Goal: Find specific page/section: Find specific page/section

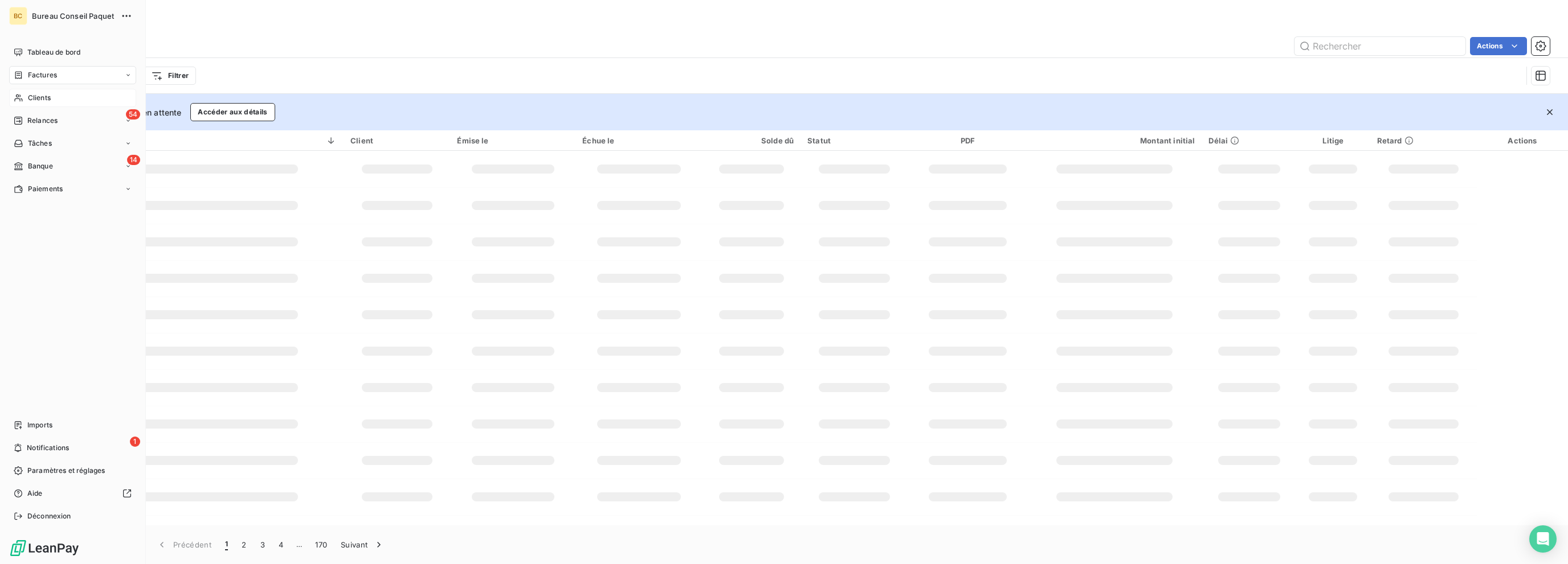
click at [33, 96] on span "Clients" at bounding box center [39, 98] width 23 height 10
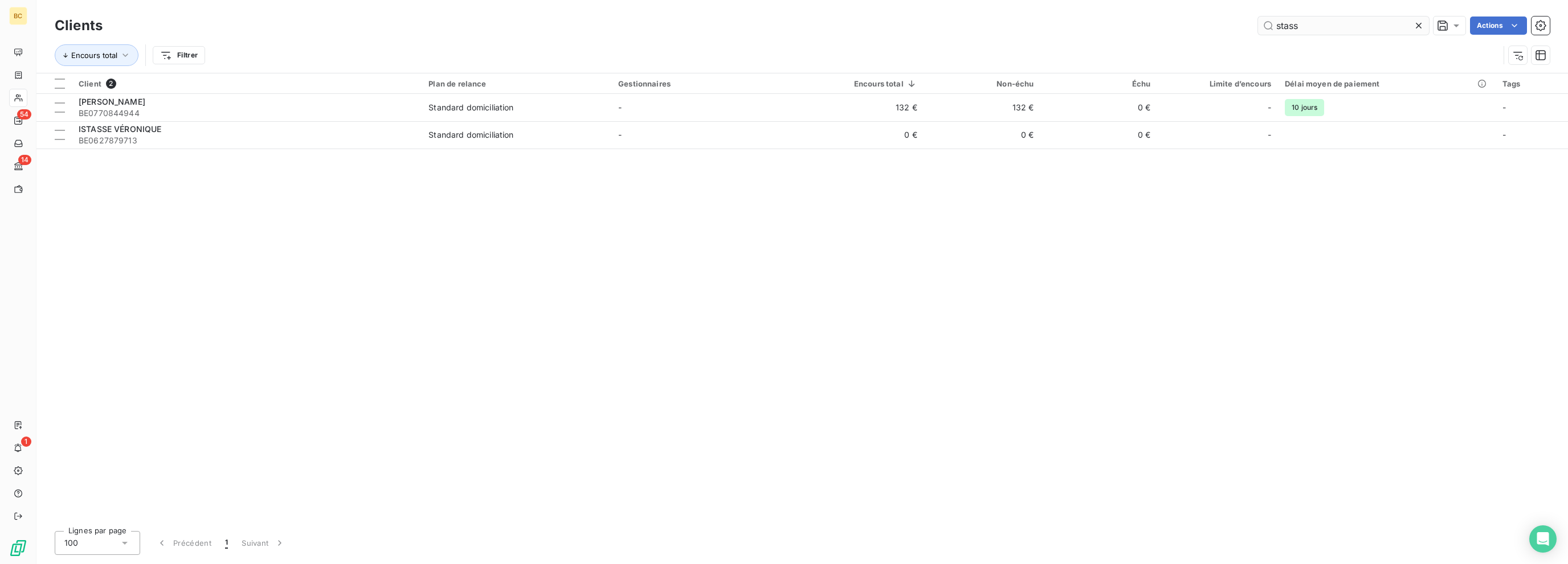
click at [1276, 24] on input "stass" at bounding box center [1343, 26] width 171 height 18
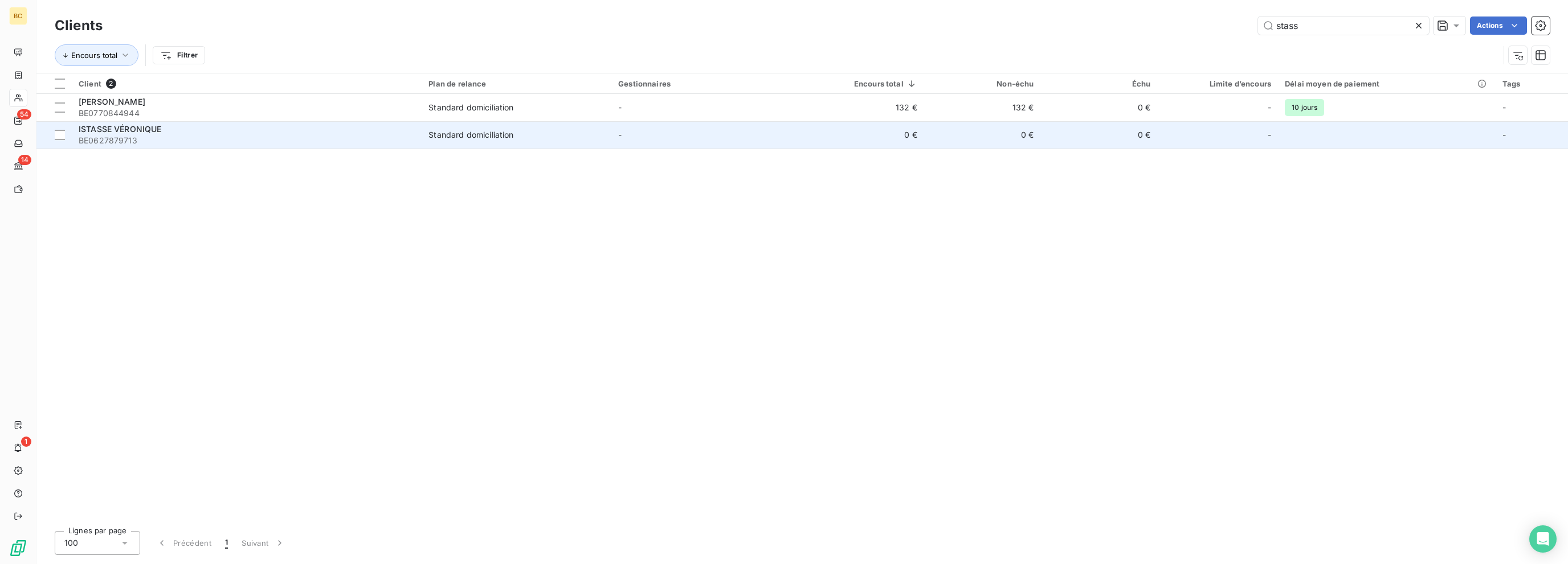
type input "w"
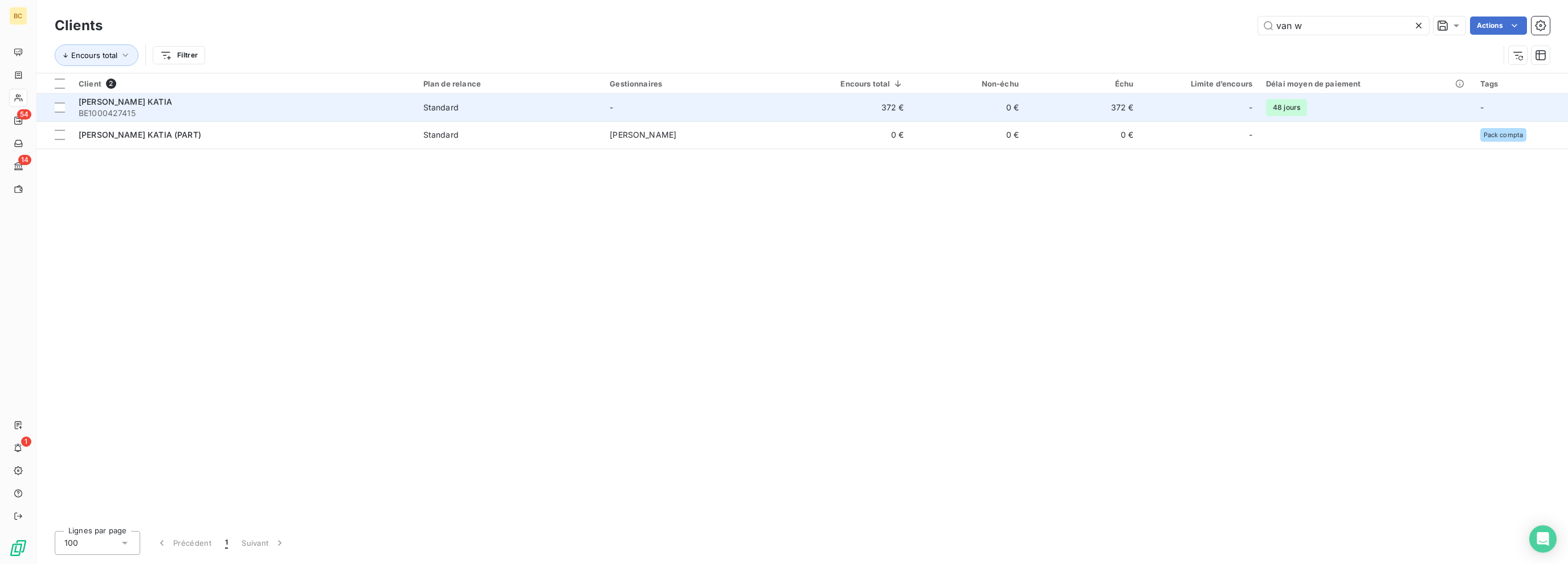
type input "van w"
click at [169, 106] on span "[PERSON_NAME] KATIA" at bounding box center [125, 102] width 93 height 10
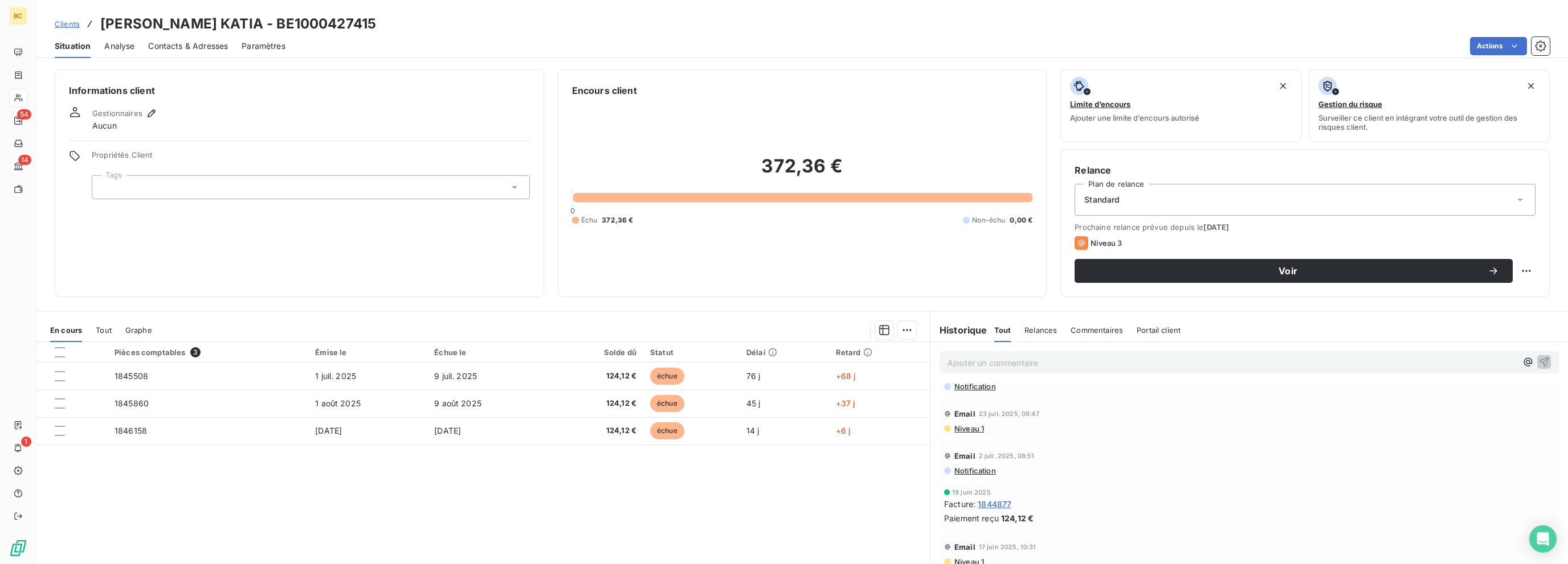
scroll to position [114, 0]
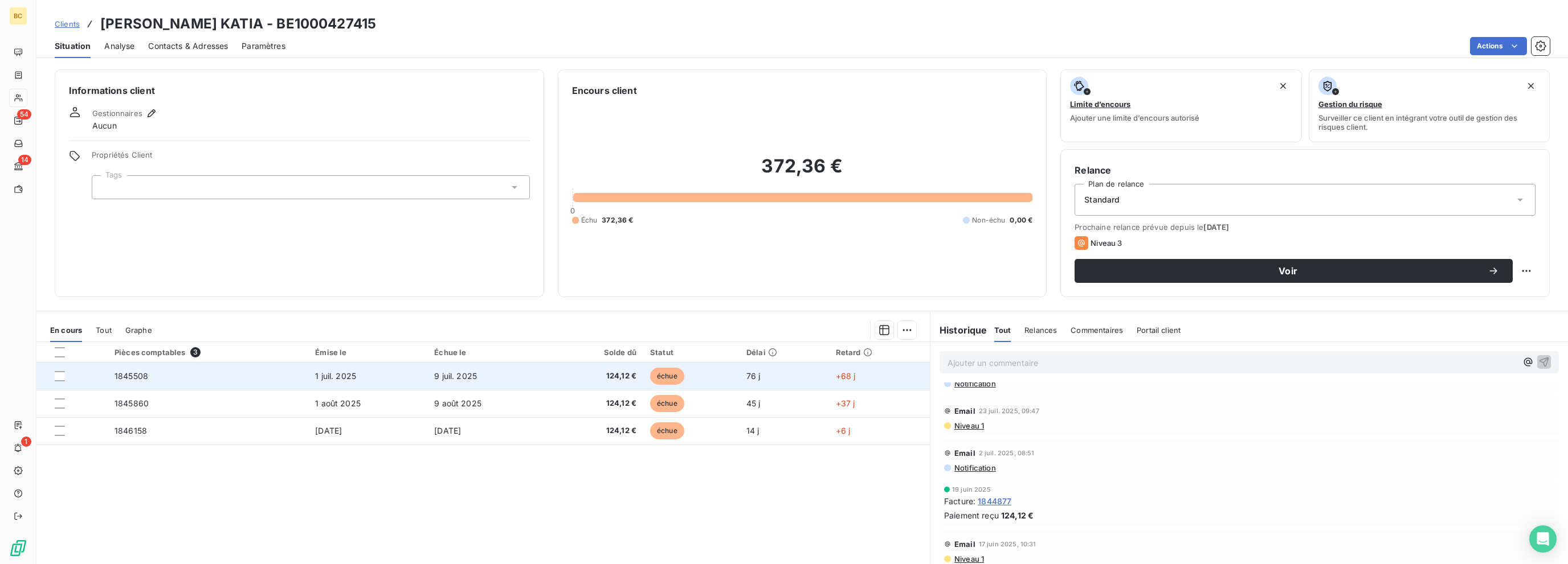
click at [337, 377] on span "1 juil. 2025" at bounding box center [335, 376] width 41 height 10
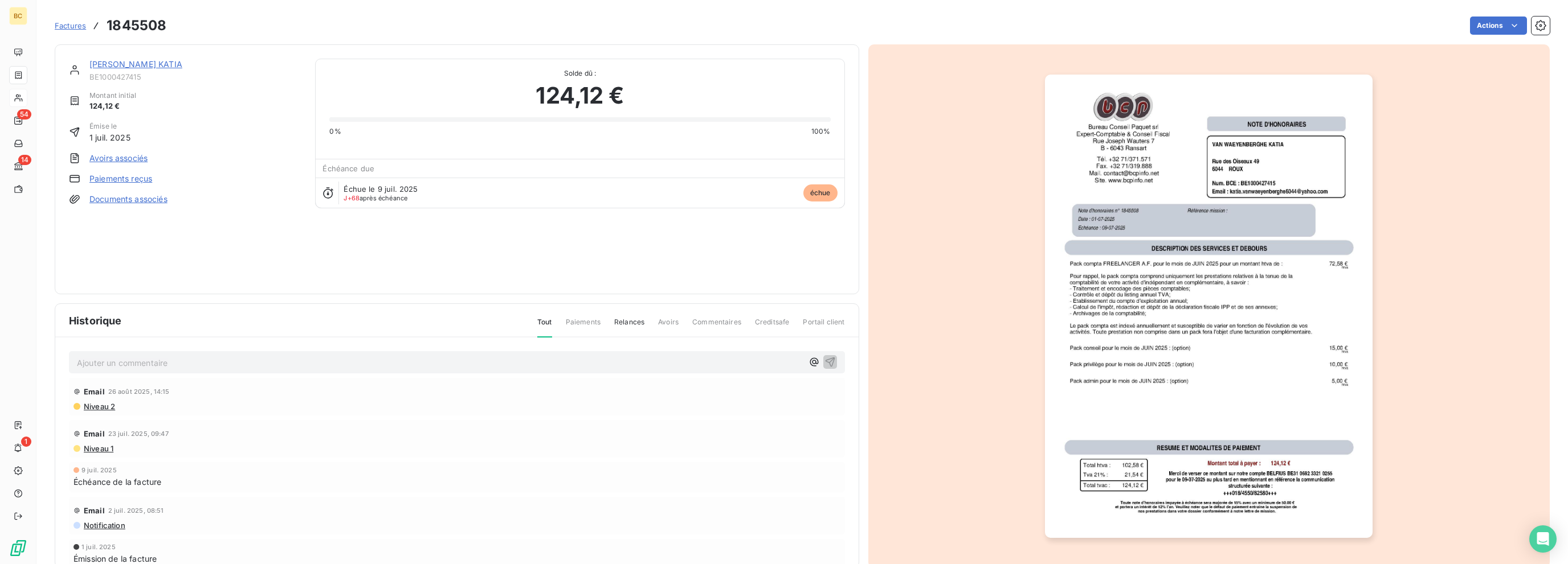
click at [1283, 412] on img "button" at bounding box center [1209, 307] width 328 height 464
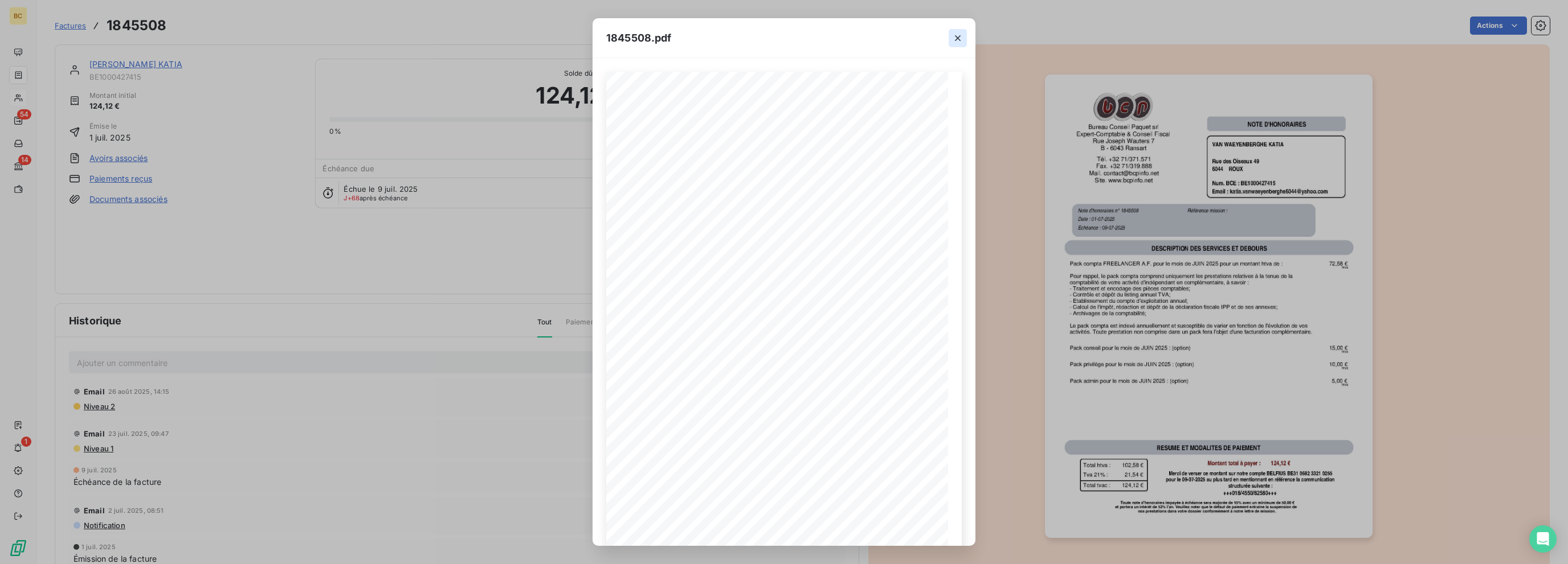
click at [954, 39] on icon "button" at bounding box center [957, 37] width 11 height 11
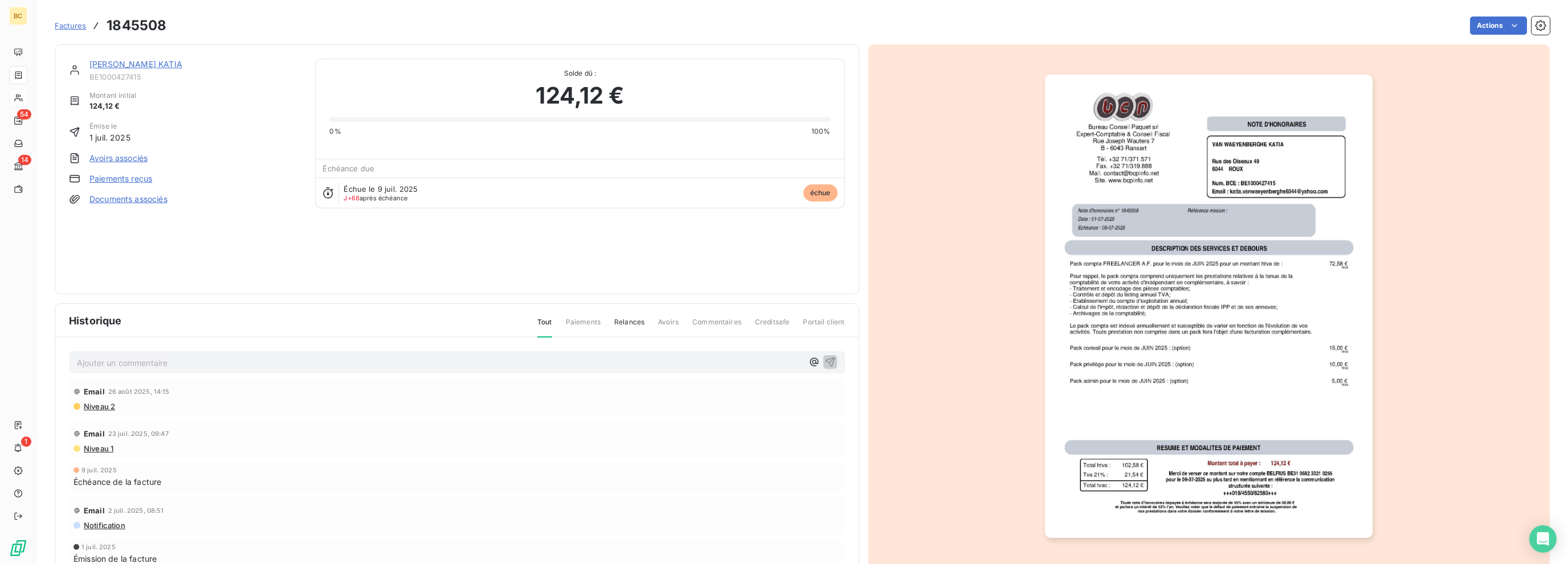
click at [65, 23] on span "Factures" at bounding box center [70, 25] width 31 height 9
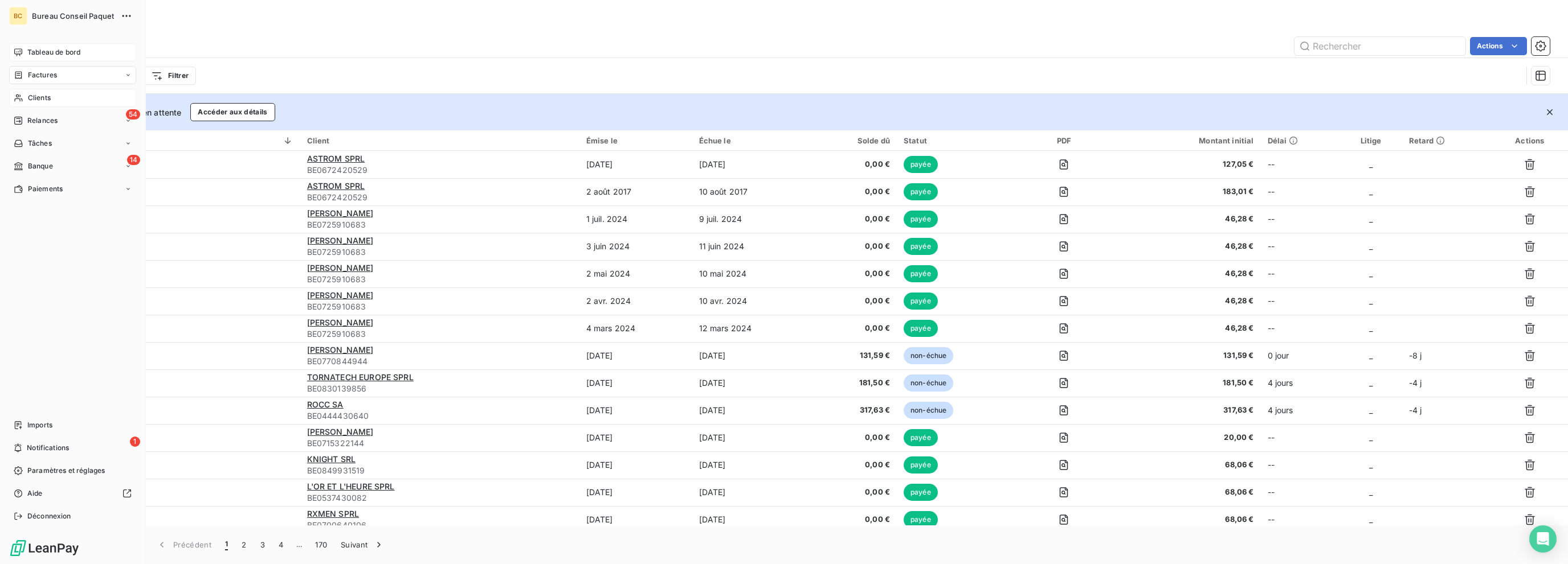
click at [52, 54] on span "Tableau de bord" at bounding box center [53, 52] width 53 height 10
